Goal: Task Accomplishment & Management: Manage account settings

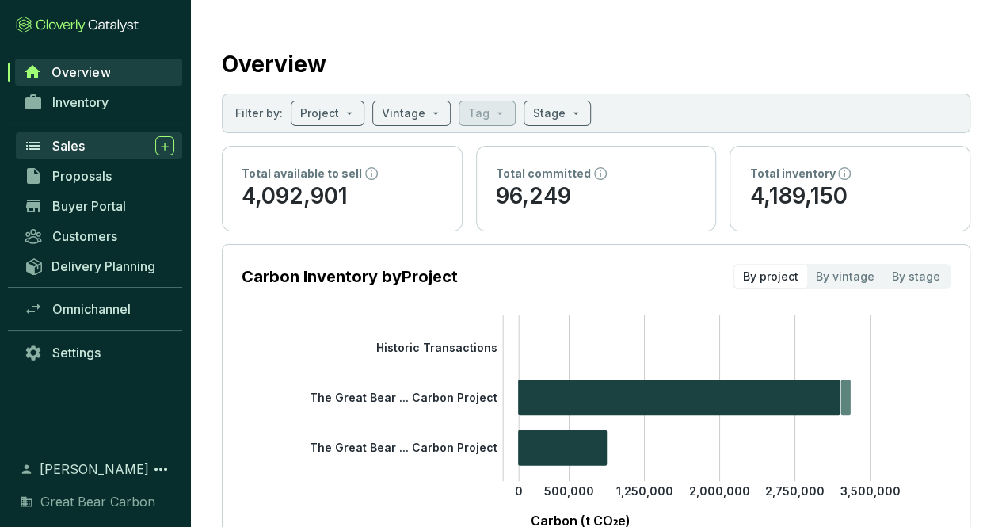
click at [59, 145] on span "Sales" at bounding box center [68, 146] width 32 height 16
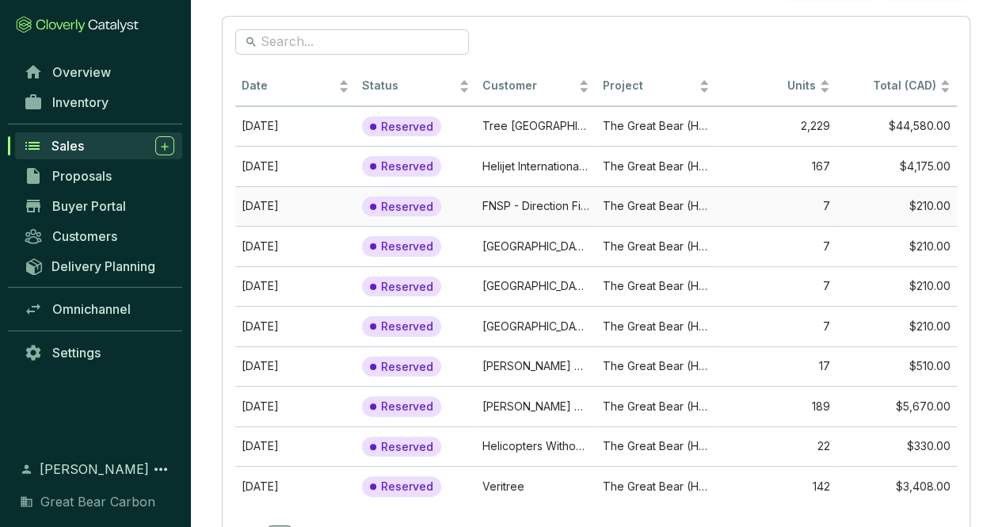
scroll to position [78, 0]
click at [746, 408] on td "189" at bounding box center [776, 406] width 120 height 40
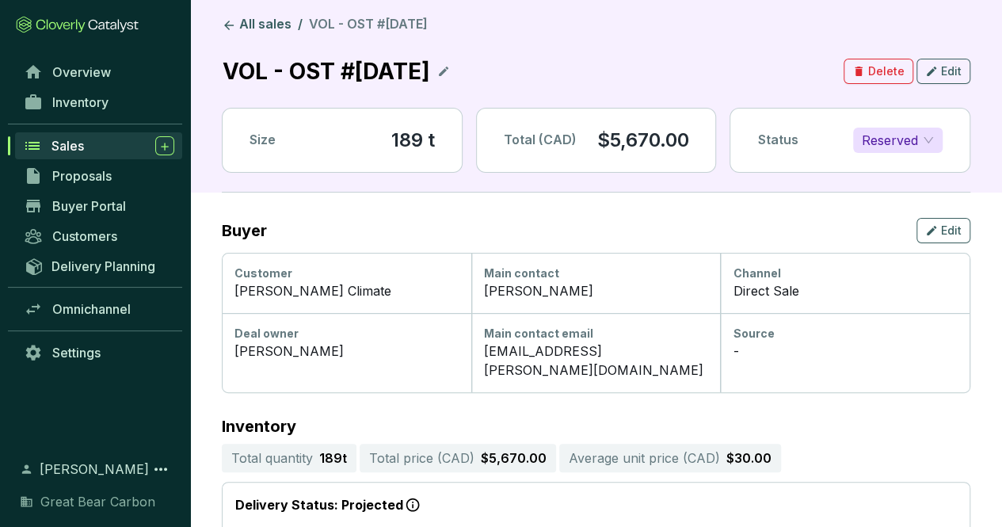
click at [927, 141] on span "Reserved" at bounding box center [898, 140] width 72 height 24
click at [897, 170] on div "Sold" at bounding box center [898, 170] width 64 height 17
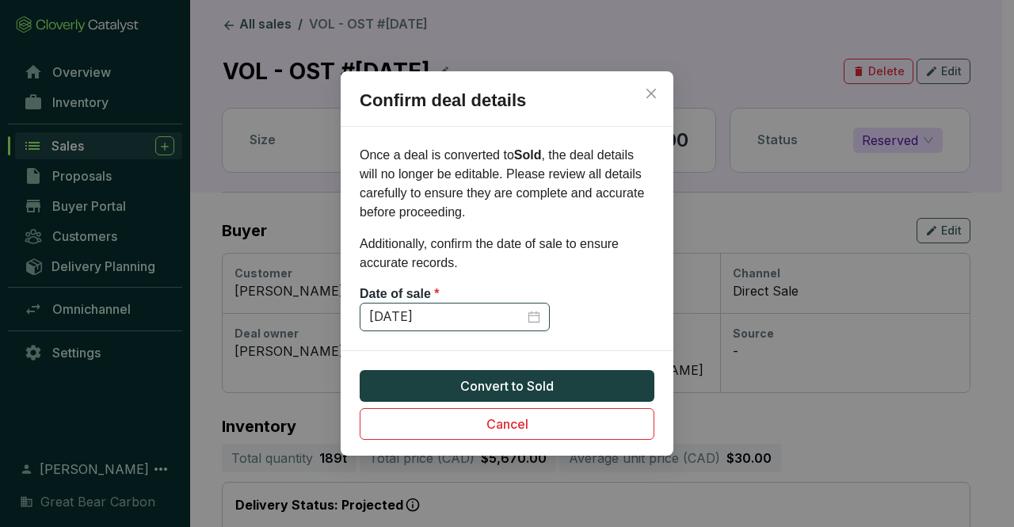
click at [533, 318] on div "[DATE]" at bounding box center [454, 316] width 171 height 17
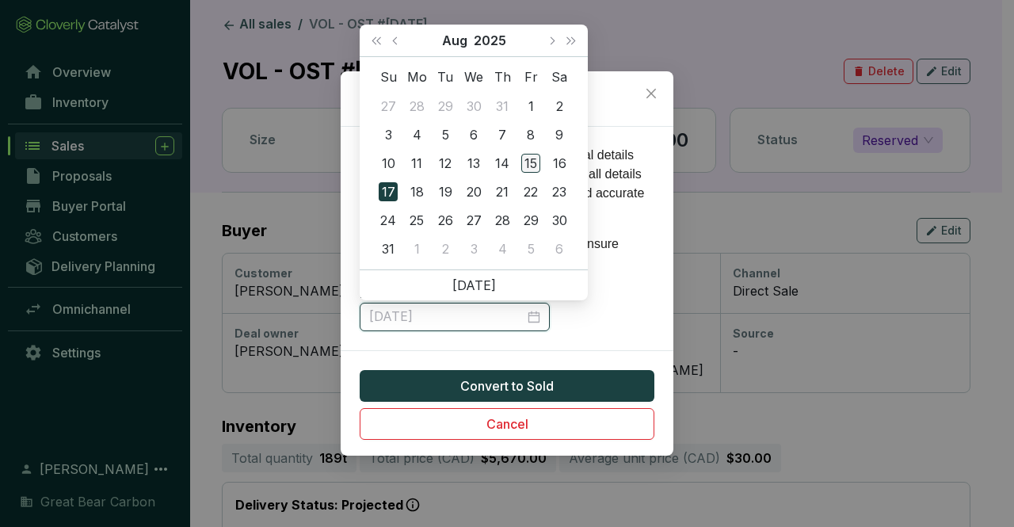
type input "[DATE]"
click at [532, 161] on div "15" at bounding box center [530, 163] width 19 height 19
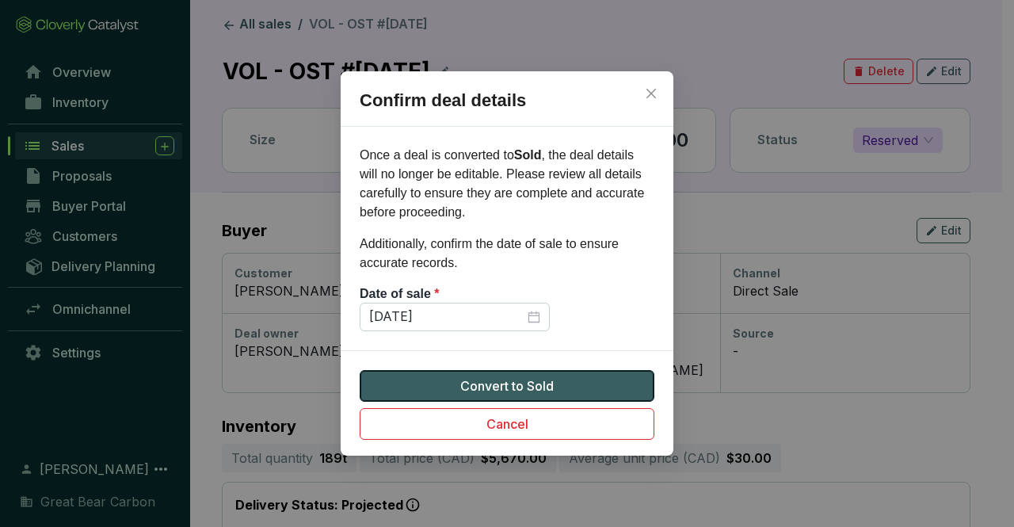
click at [539, 378] on span "Convert to Sold" at bounding box center [506, 385] width 93 height 19
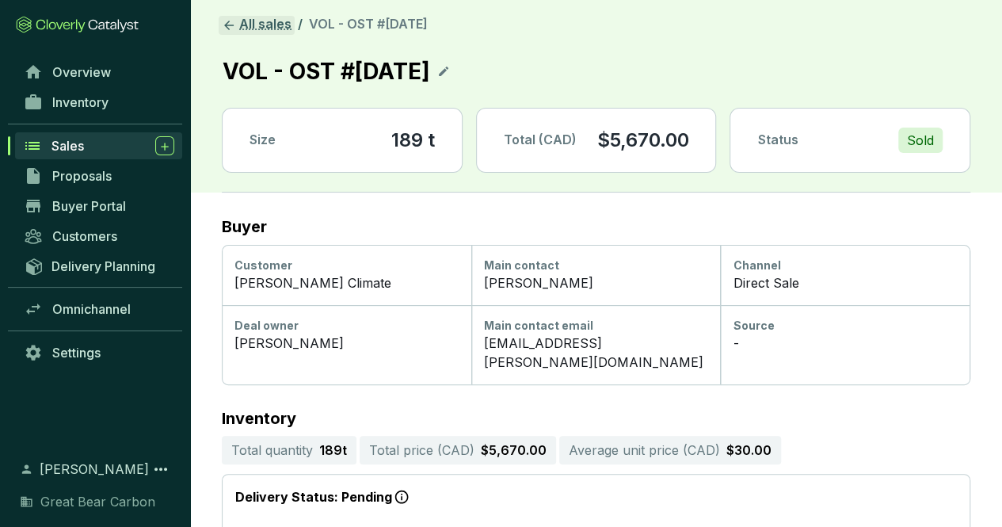
click at [258, 24] on link "All sales" at bounding box center [257, 25] width 76 height 19
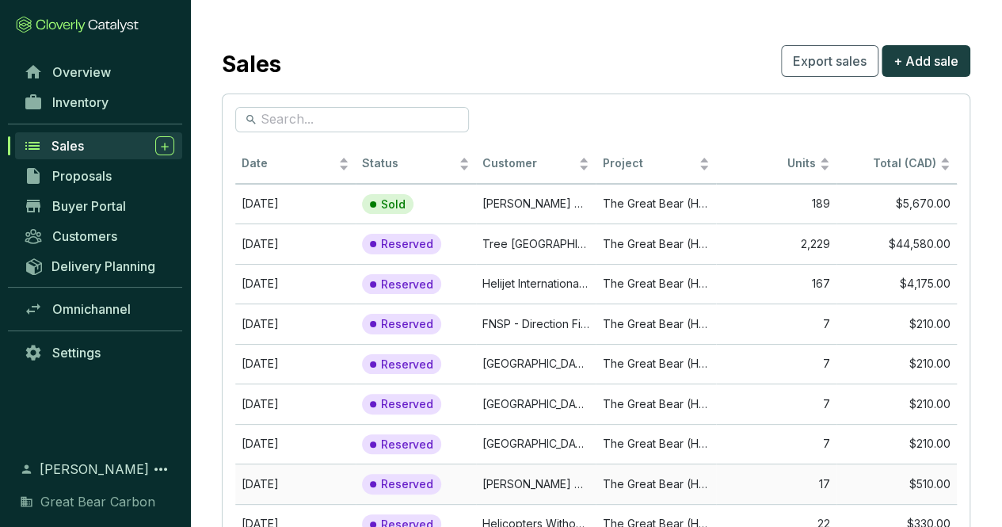
click at [650, 478] on td "The Great Bear (Haida Gwaii) Forest Carbon Project" at bounding box center [656, 483] width 120 height 40
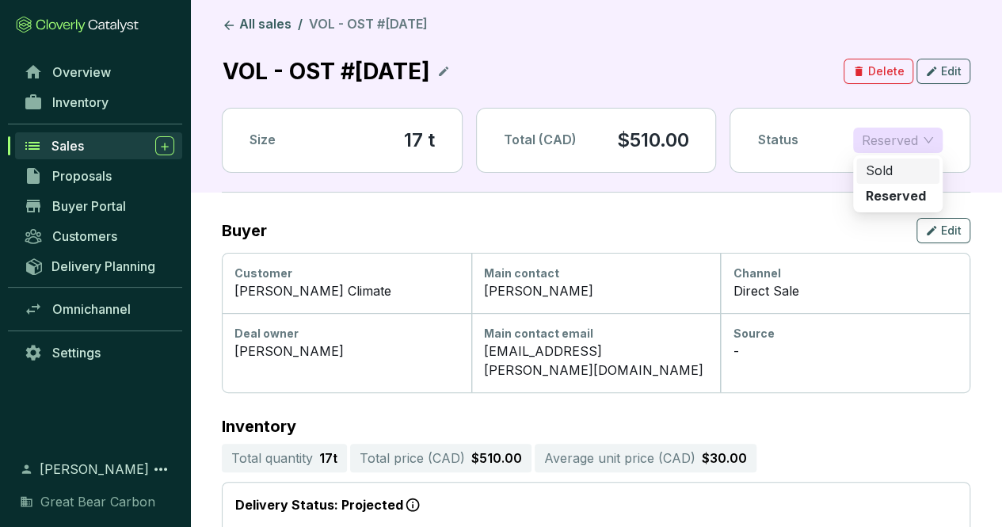
click at [930, 143] on span "Reserved" at bounding box center [898, 140] width 72 height 24
click at [919, 170] on div "Sold" at bounding box center [898, 170] width 64 height 17
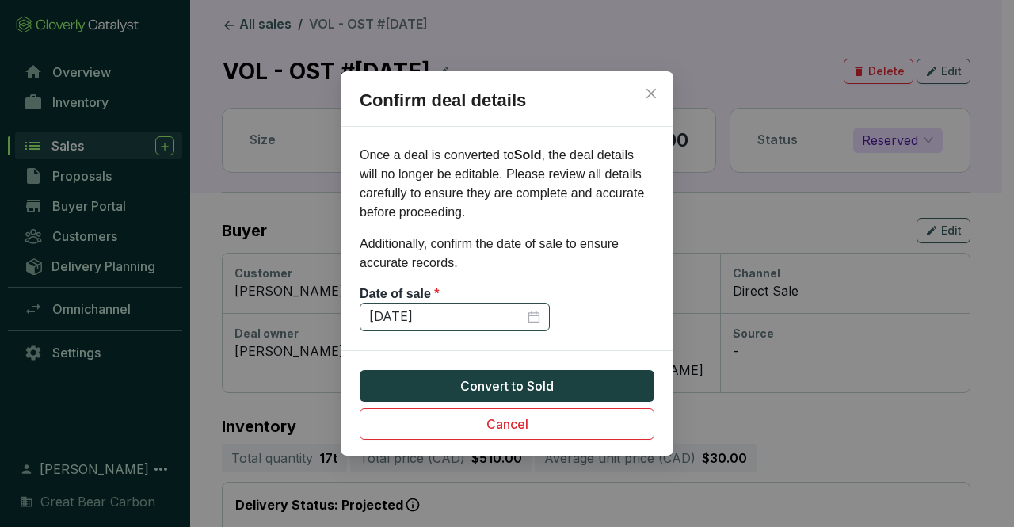
click at [527, 314] on div "[DATE]" at bounding box center [454, 316] width 171 height 17
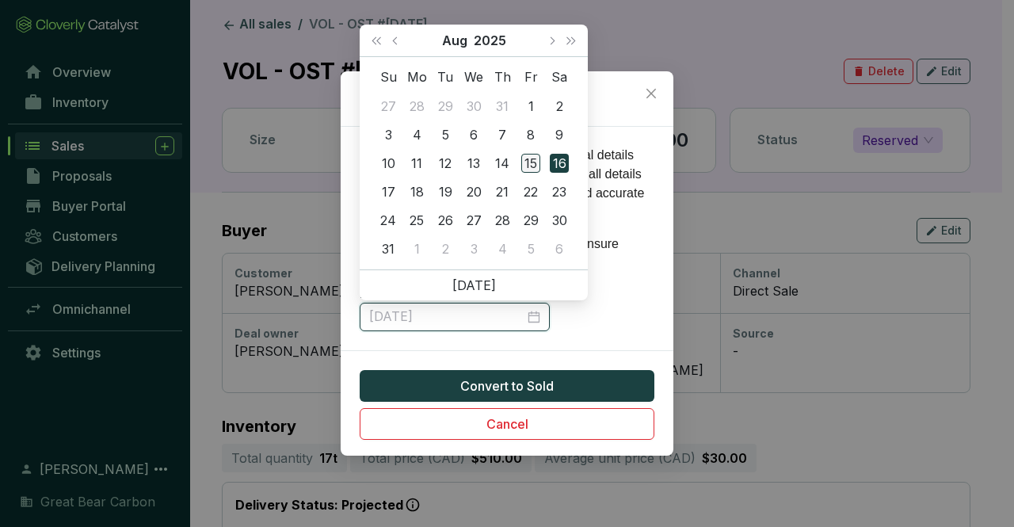
type input "[DATE]"
click at [532, 162] on div "15" at bounding box center [530, 163] width 19 height 19
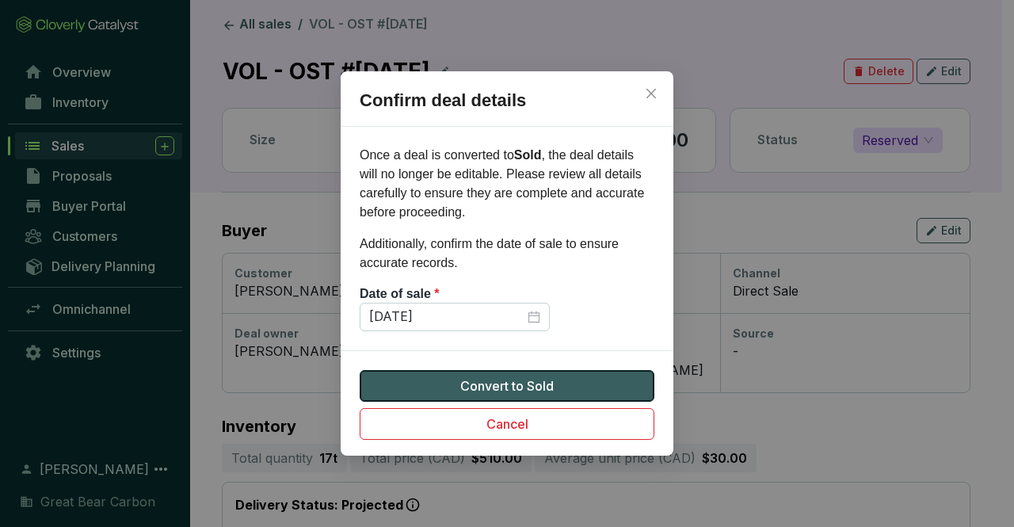
click at [558, 389] on button "Convert to Sold" at bounding box center [507, 386] width 295 height 32
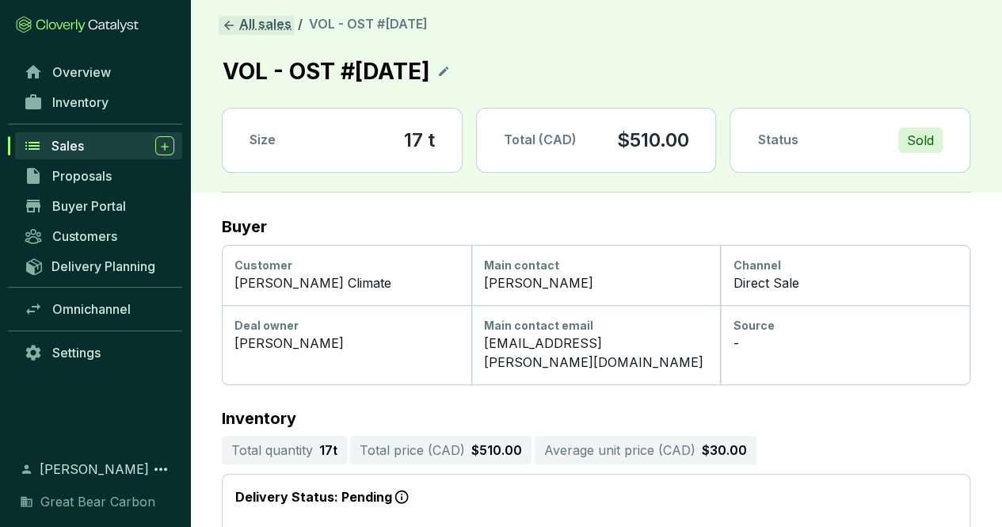
click at [253, 29] on link "All sales" at bounding box center [257, 25] width 76 height 19
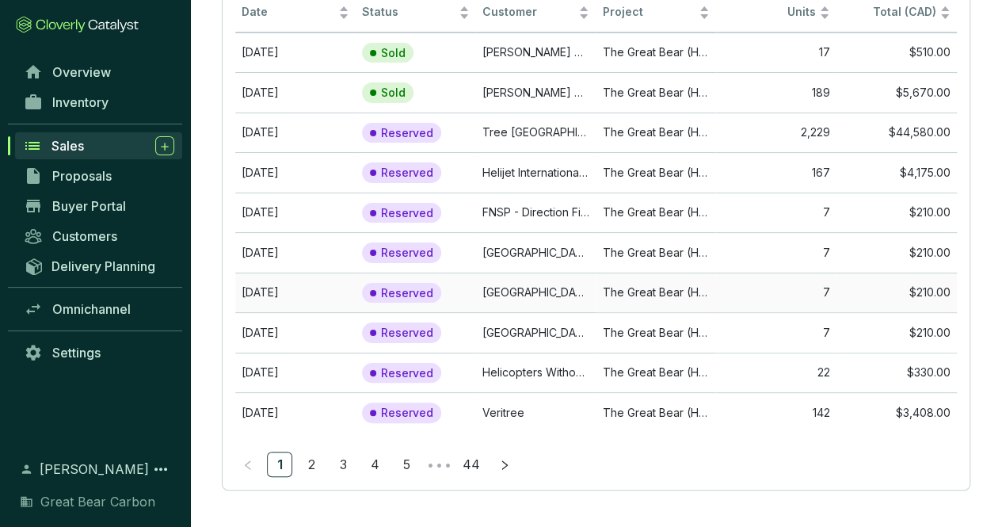
scroll to position [152, 0]
click at [314, 468] on link "2" at bounding box center [311, 464] width 24 height 24
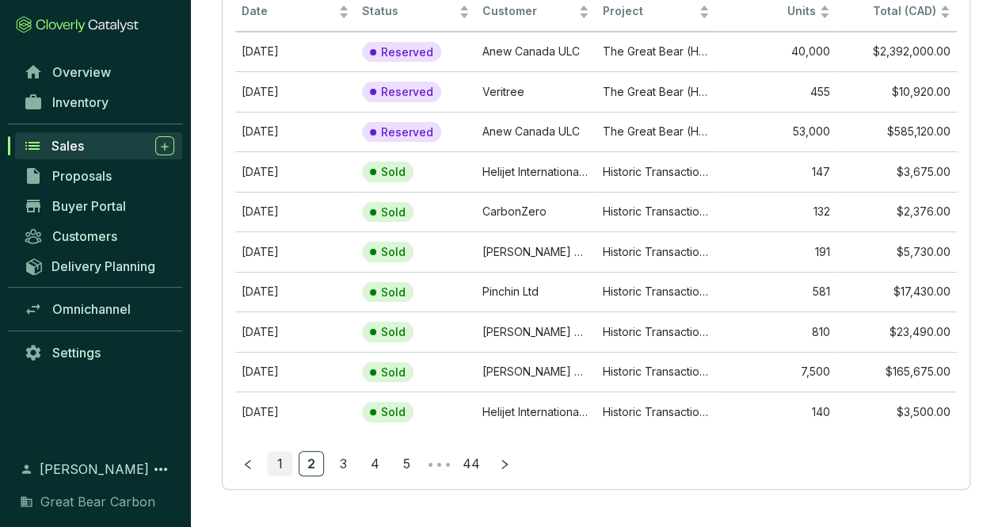
click at [272, 463] on link "1" at bounding box center [280, 464] width 24 height 24
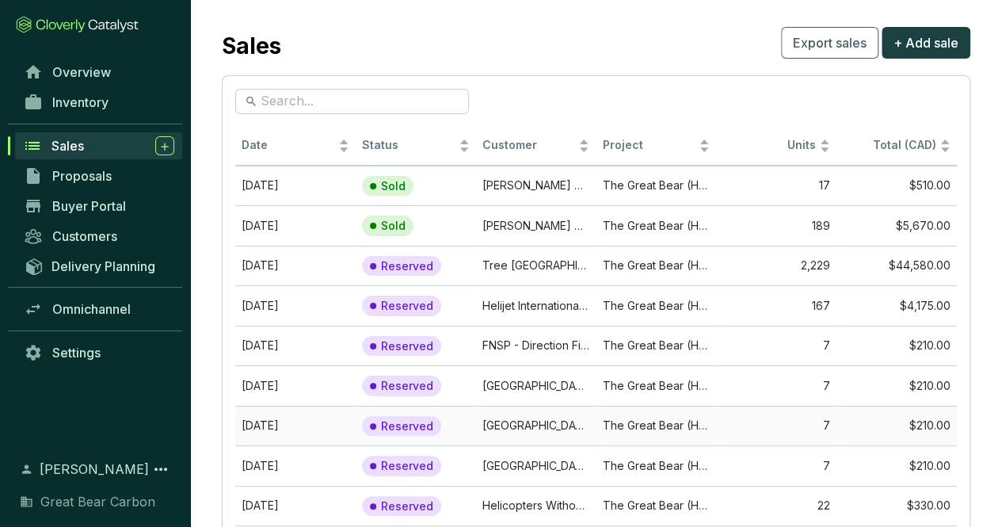
scroll to position [0, 0]
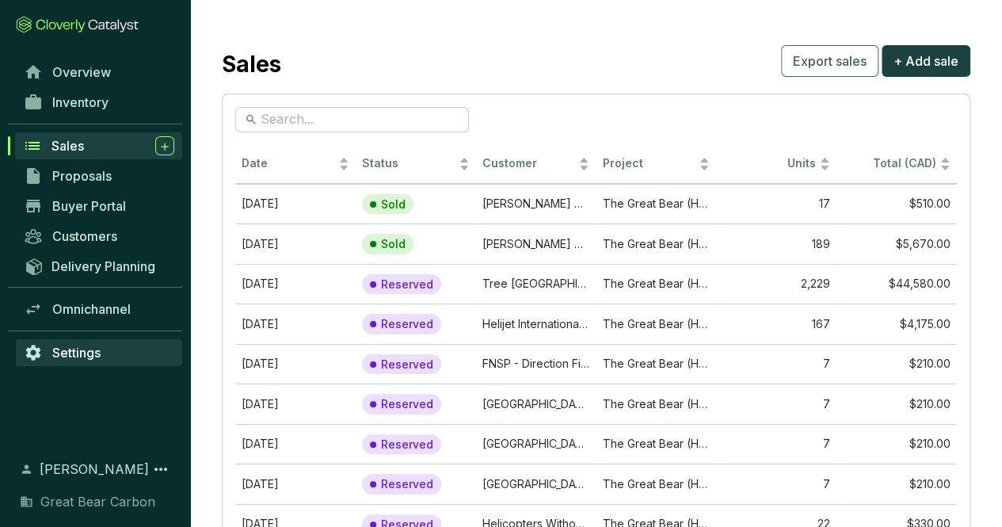
click at [90, 345] on span "Settings" at bounding box center [76, 353] width 48 height 16
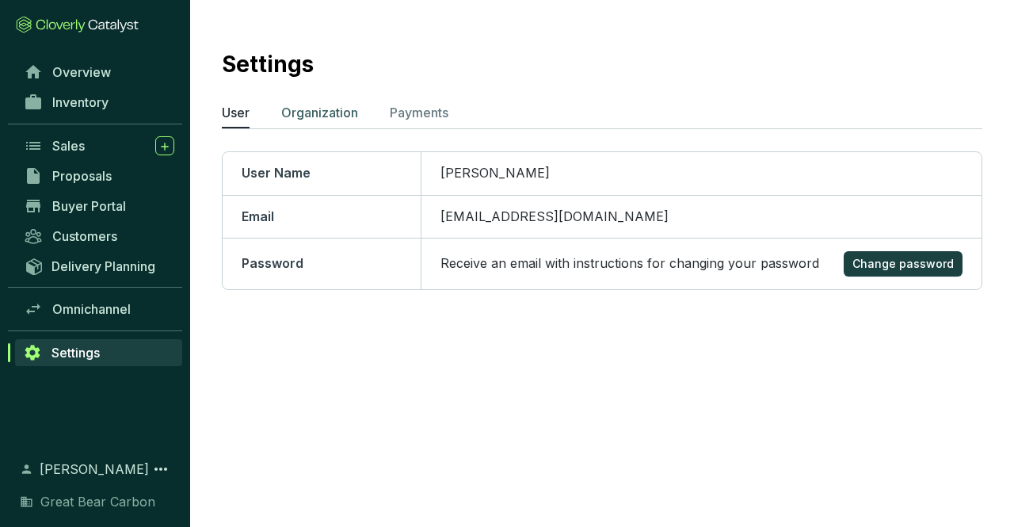
click at [311, 115] on p "Organization" at bounding box center [319, 112] width 77 height 19
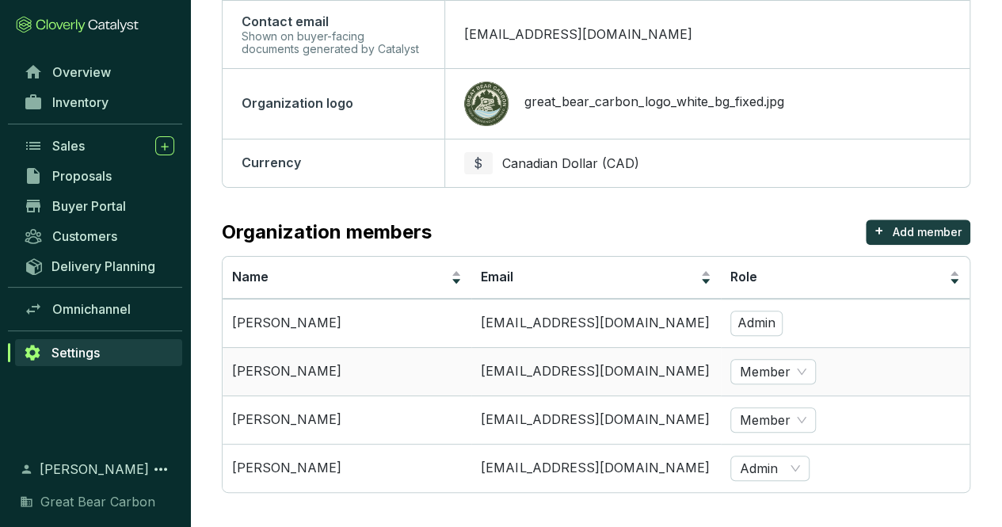
scroll to position [243, 0]
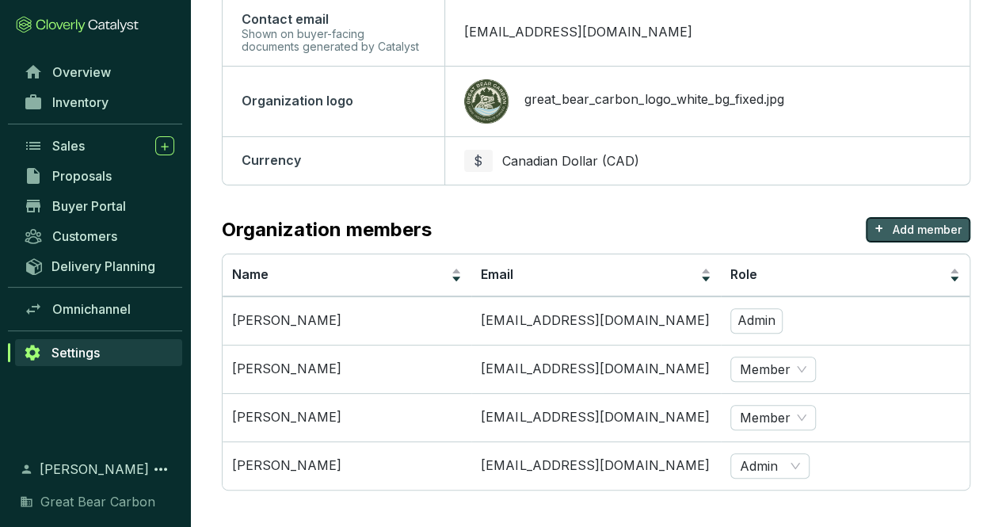
click at [890, 227] on button "+ Add member" at bounding box center [918, 229] width 105 height 25
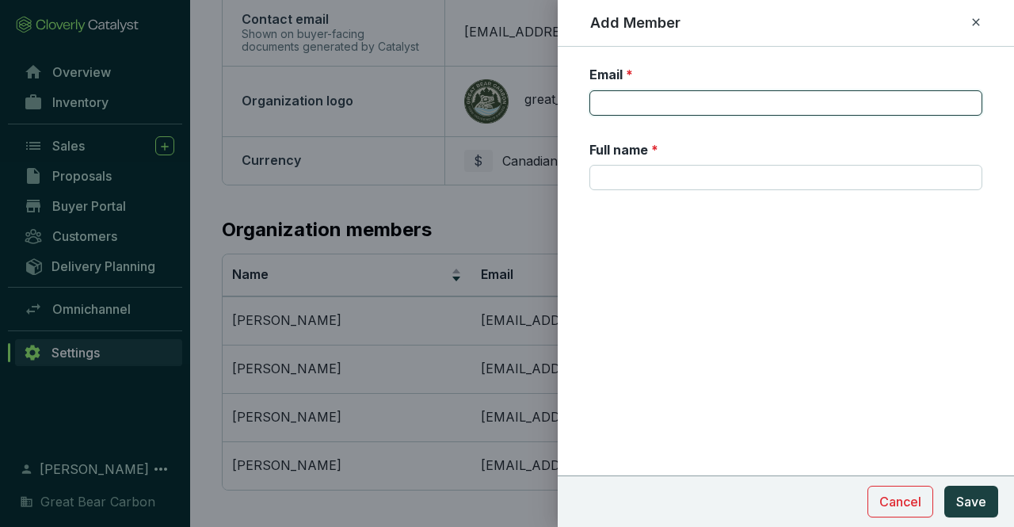
click at [626, 101] on input "Email *" at bounding box center [785, 102] width 393 height 25
type input "d"
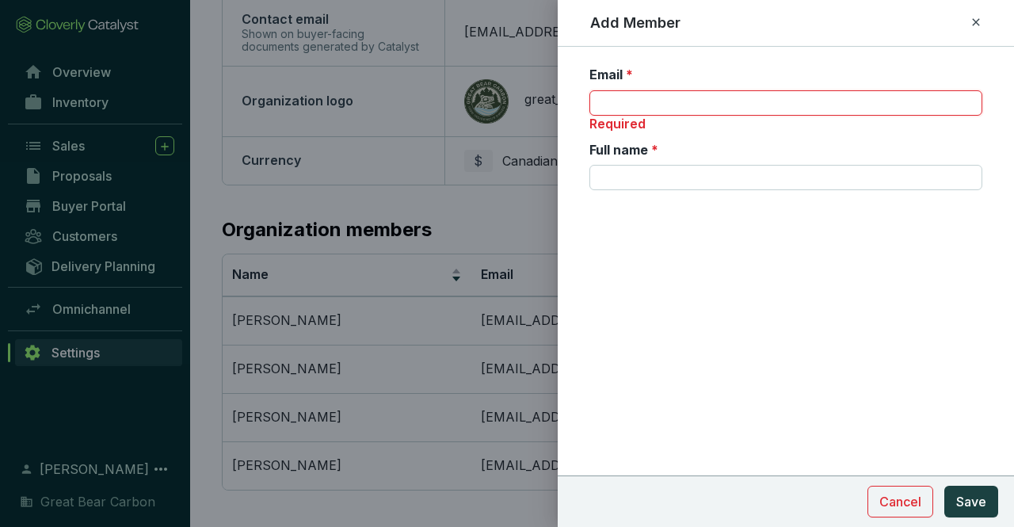
click at [632, 105] on input "Email *" at bounding box center [785, 102] width 393 height 25
paste input "[EMAIL_ADDRESS][DOMAIN_NAME]"
click at [598, 108] on input "[EMAIL_ADDRESS][DOMAIN_NAME]" at bounding box center [785, 102] width 393 height 25
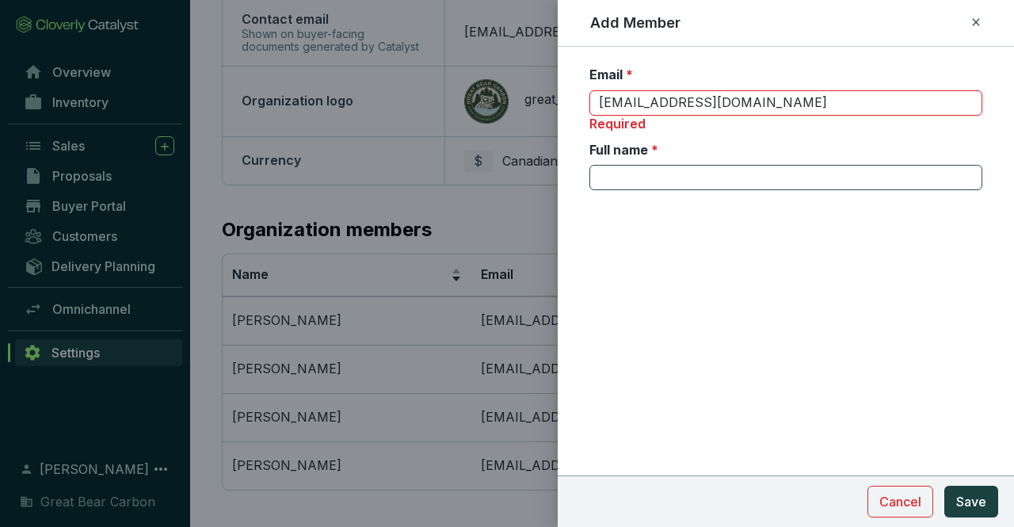
type input "[EMAIL_ADDRESS][DOMAIN_NAME]"
click at [627, 168] on input "Full name *" at bounding box center [785, 177] width 393 height 25
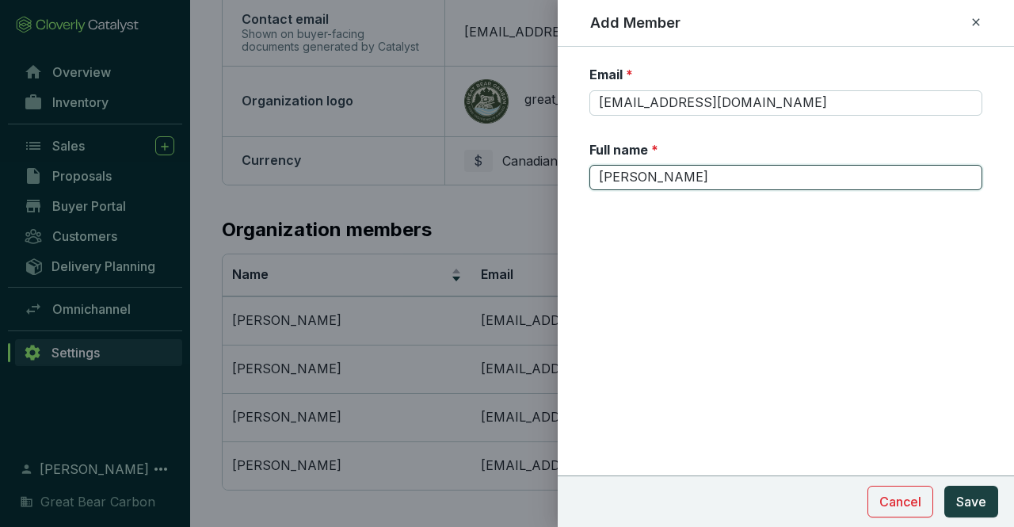
type input "[PERSON_NAME]"
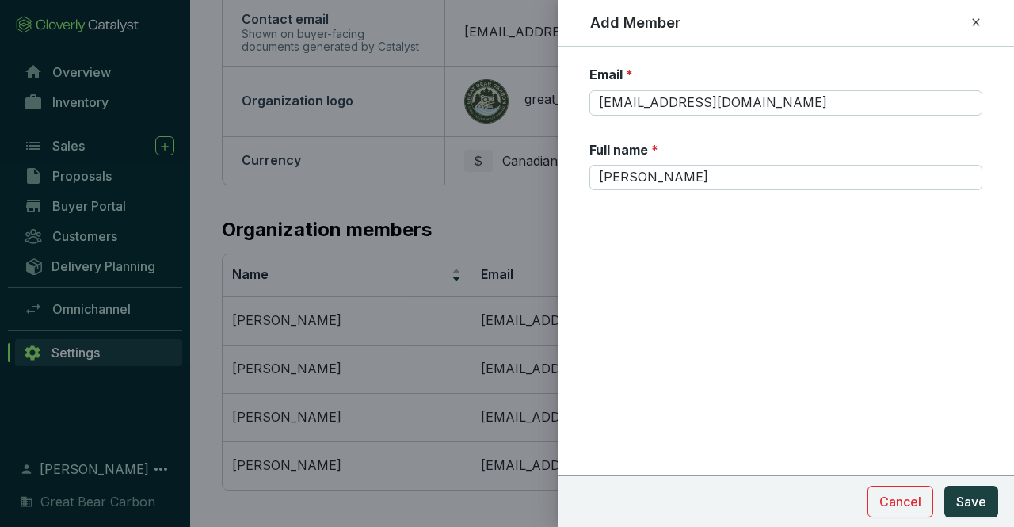
click at [920, 383] on div "Email * [EMAIL_ADDRESS][DOMAIN_NAME] Full name * [PERSON_NAME] Cancel Save" at bounding box center [786, 287] width 456 height 480
click at [974, 503] on span "Save" at bounding box center [971, 501] width 30 height 19
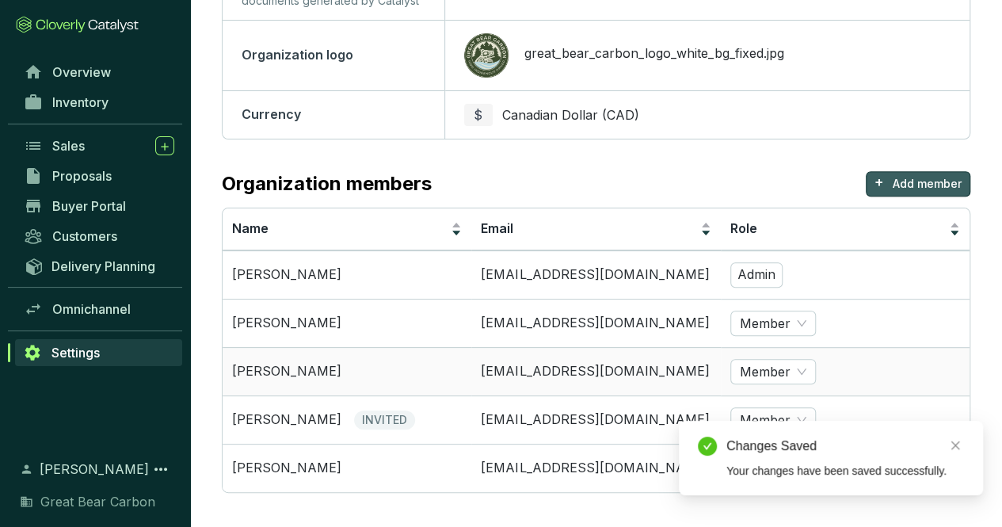
scroll to position [292, 0]
